Goal: Go to known website: Access a specific website the user already knows

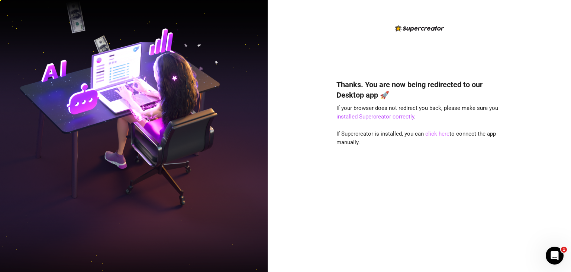
click at [436, 134] on link "click here" at bounding box center [438, 133] width 24 height 7
click at [438, 134] on link "click here" at bounding box center [438, 133] width 24 height 7
click at [433, 130] on div "Thanks. You are now being redirected to our Desktop app 🚀 If your browser does …" at bounding box center [420, 164] width 166 height 190
click at [433, 133] on link "click here" at bounding box center [438, 133] width 24 height 7
